Goal: Use online tool/utility: Utilize a website feature to perform a specific function

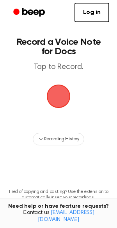
click at [55, 90] on span "button" at bounding box center [58, 96] width 25 height 25
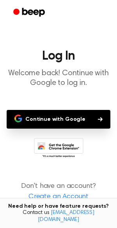
click at [54, 116] on button "Continue with Google" at bounding box center [59, 119] width 104 height 19
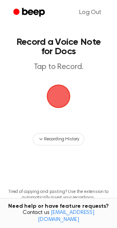
click at [51, 101] on span "button" at bounding box center [58, 96] width 25 height 25
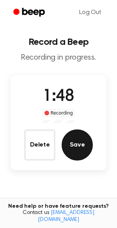
click at [74, 148] on button "Save" at bounding box center [77, 144] width 31 height 31
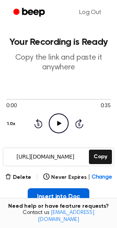
click at [74, 200] on button "Insert into Doc" at bounding box center [59, 196] width 62 height 17
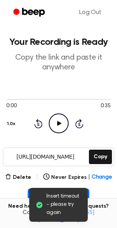
click at [60, 127] on icon "Play Audio" at bounding box center [59, 123] width 20 height 20
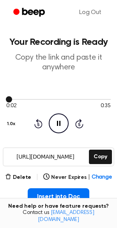
click at [105, 99] on div at bounding box center [58, 99] width 104 height 1
click at [11, 95] on div "0:00 0:35 1.0x Rewind 5 seconds Pause Audio Skip 5 seconds" at bounding box center [58, 114] width 104 height 59
drag, startPoint x: 10, startPoint y: 99, endPoint x: 51, endPoint y: 101, distance: 41.3
click at [51, 101] on div at bounding box center [58, 99] width 104 height 6
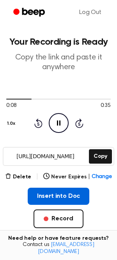
click at [69, 194] on button "Insert into Doc" at bounding box center [59, 196] width 62 height 17
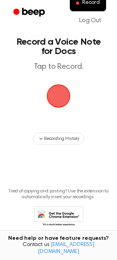
click at [60, 98] on span "button" at bounding box center [58, 96] width 29 height 29
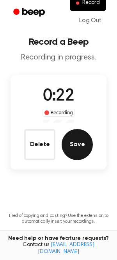
click at [86, 142] on button "Save" at bounding box center [77, 144] width 31 height 31
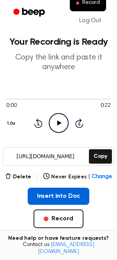
click at [70, 197] on button "Insert into Doc" at bounding box center [59, 196] width 62 height 17
